Goal: Complete application form: Complete application form

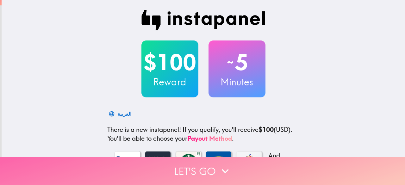
click at [219, 169] on icon "button" at bounding box center [226, 171] width 14 height 14
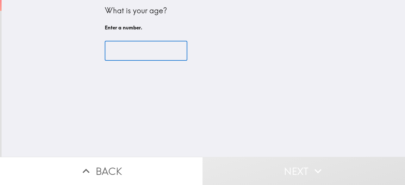
click at [114, 57] on input "number" at bounding box center [146, 51] width 83 height 20
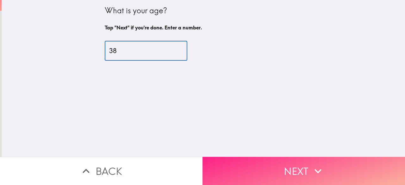
type input "38"
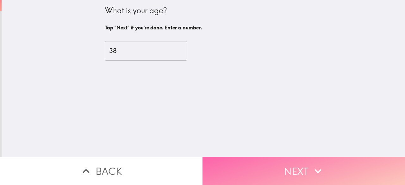
click at [273, 174] on button "Next" at bounding box center [304, 171] width 203 height 28
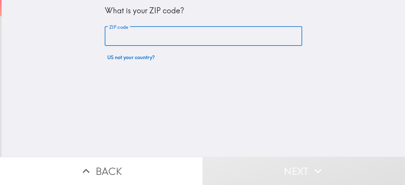
click at [110, 30] on div "ZIP code ZIP code" at bounding box center [204, 37] width 198 height 20
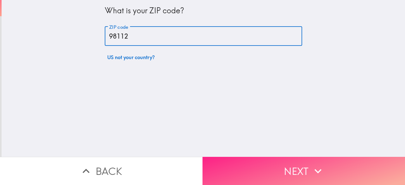
type input "98112"
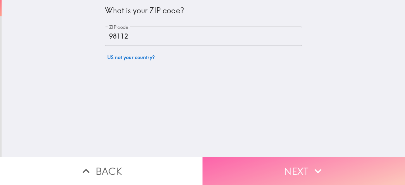
click at [273, 160] on button "Next" at bounding box center [304, 171] width 203 height 28
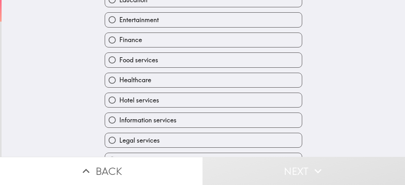
scroll to position [113, 0]
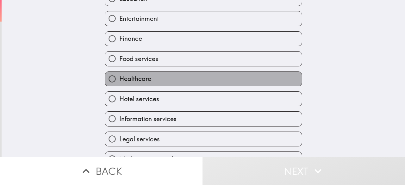
click at [204, 77] on label "Healthcare" at bounding box center [203, 79] width 197 height 14
click at [119, 77] on input "Healthcare" at bounding box center [112, 79] width 14 height 14
radio input "true"
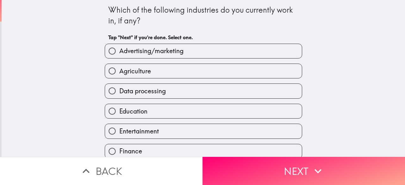
scroll to position [0, 0]
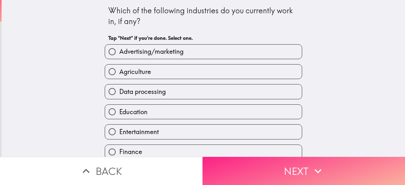
click at [297, 167] on button "Next" at bounding box center [304, 171] width 203 height 28
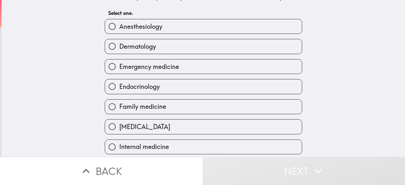
scroll to position [19, 0]
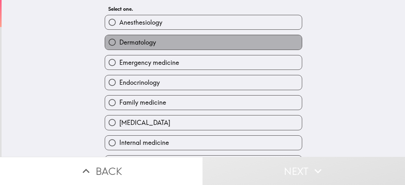
click at [174, 44] on label "Dermatology" at bounding box center [203, 42] width 197 height 14
click at [119, 44] on input "Dermatology" at bounding box center [112, 42] width 14 height 14
radio input "true"
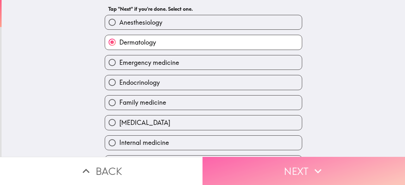
click at [261, 166] on button "Next" at bounding box center [304, 171] width 203 height 28
